Goal: Task Accomplishment & Management: Manage account settings

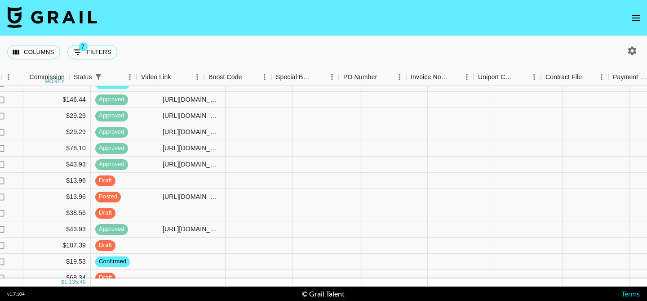
scroll to position [169, 1261]
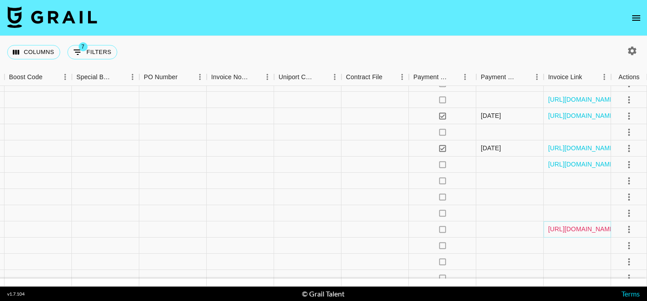
click at [575, 226] on link "[URL][DOMAIN_NAME]" at bounding box center [583, 228] width 68 height 9
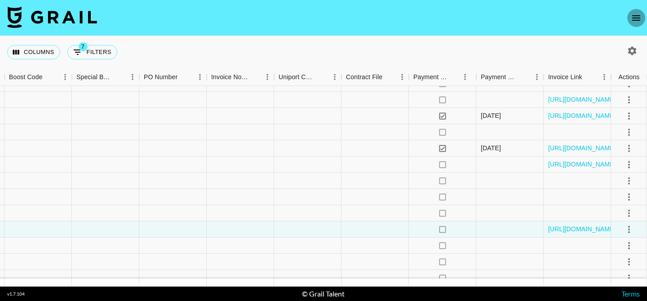
click at [634, 15] on icon "open drawer" at bounding box center [637, 17] width 8 height 5
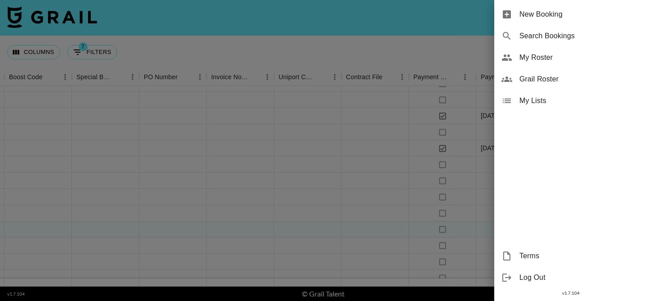
click at [543, 62] on span "My Roster" at bounding box center [580, 57] width 121 height 11
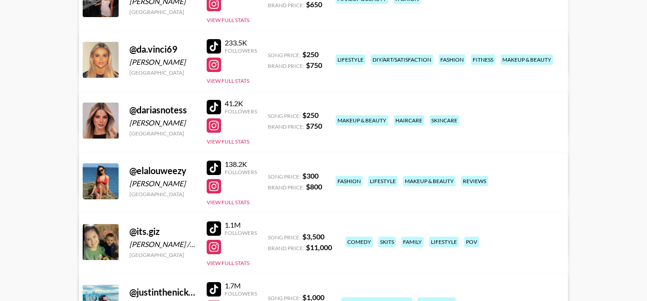
scroll to position [153, 0]
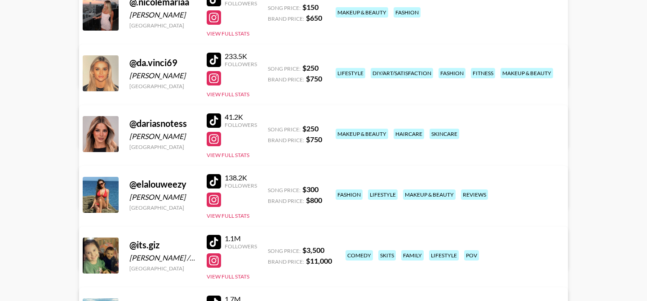
click at [327, 128] on link "View/Edit Details" at bounding box center [211, 132] width 232 height 9
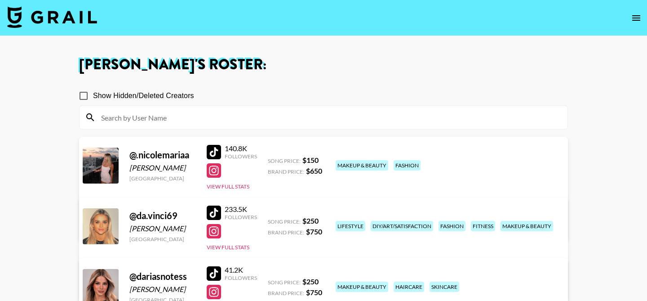
click at [79, 16] on img at bounding box center [52, 17] width 90 height 22
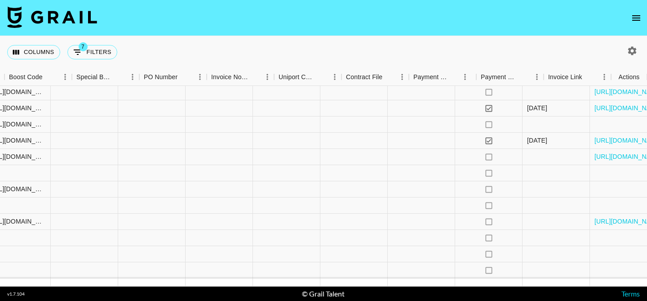
scroll to position [177, 1261]
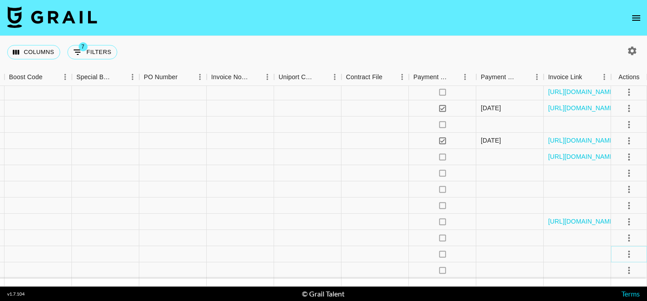
click at [625, 254] on icon "select merge strategy" at bounding box center [629, 254] width 11 height 11
click at [607, 203] on li "Draft Created" at bounding box center [618, 202] width 58 height 16
click at [518, 250] on div at bounding box center [510, 254] width 67 height 16
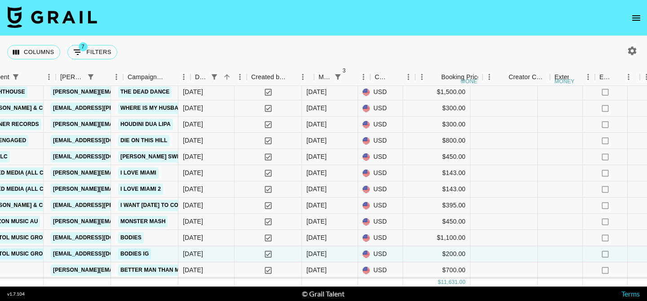
scroll to position [177, 377]
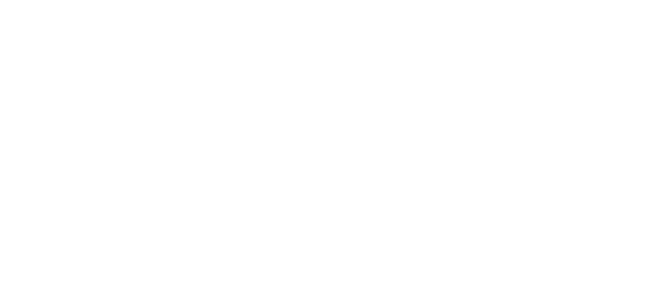
select select "USD"
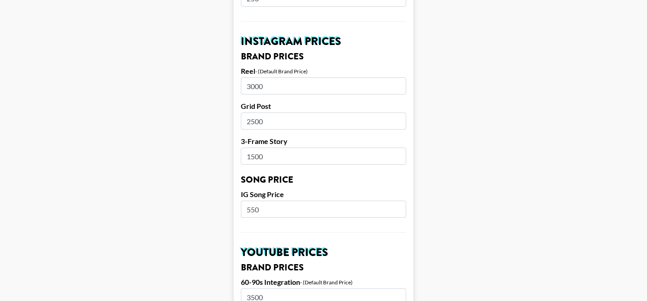
scroll to position [423, 0]
